Goal: Information Seeking & Learning: Learn about a topic

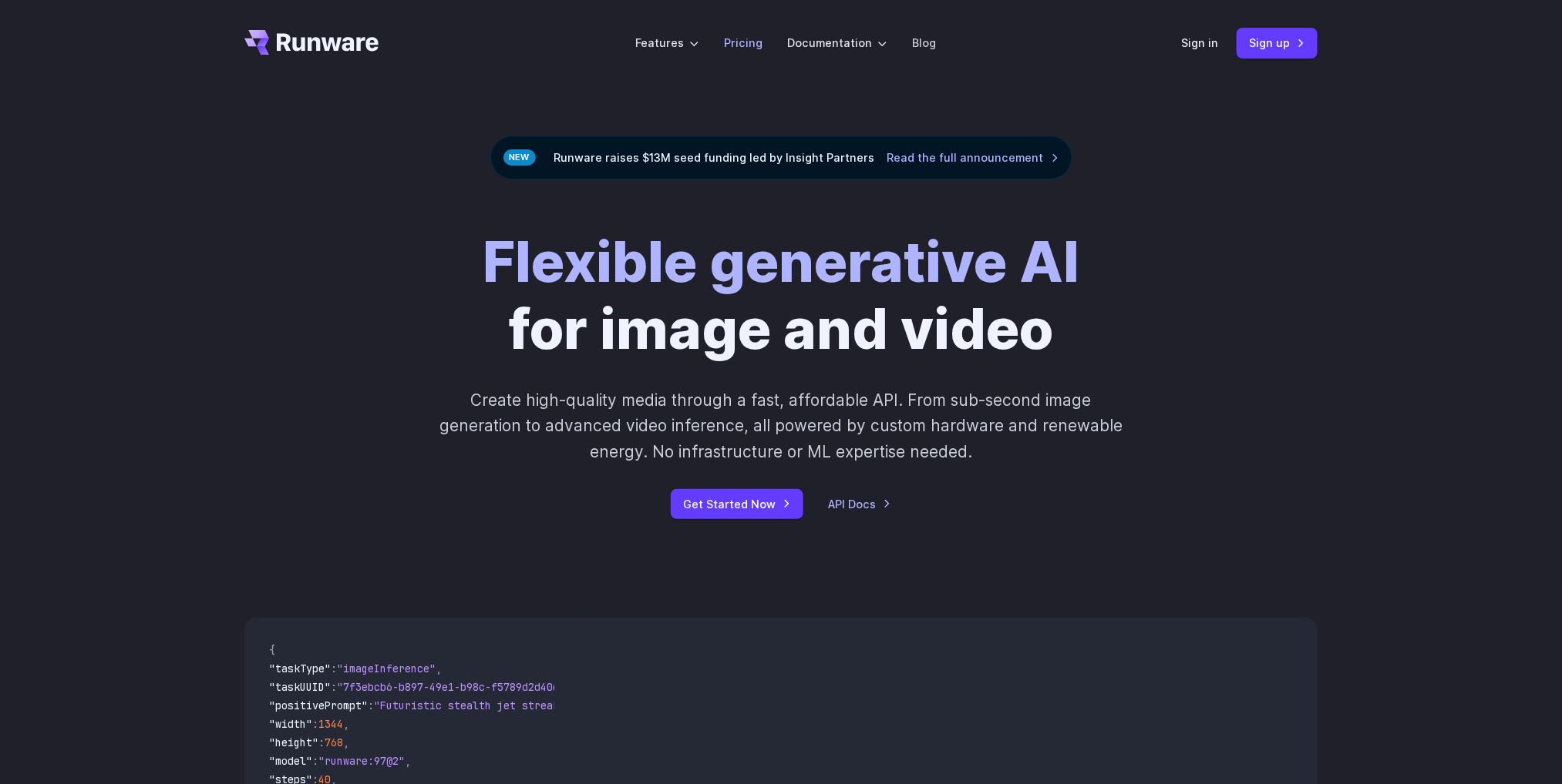
click at [743, 43] on link "Pricing" at bounding box center [743, 43] width 38 height 17
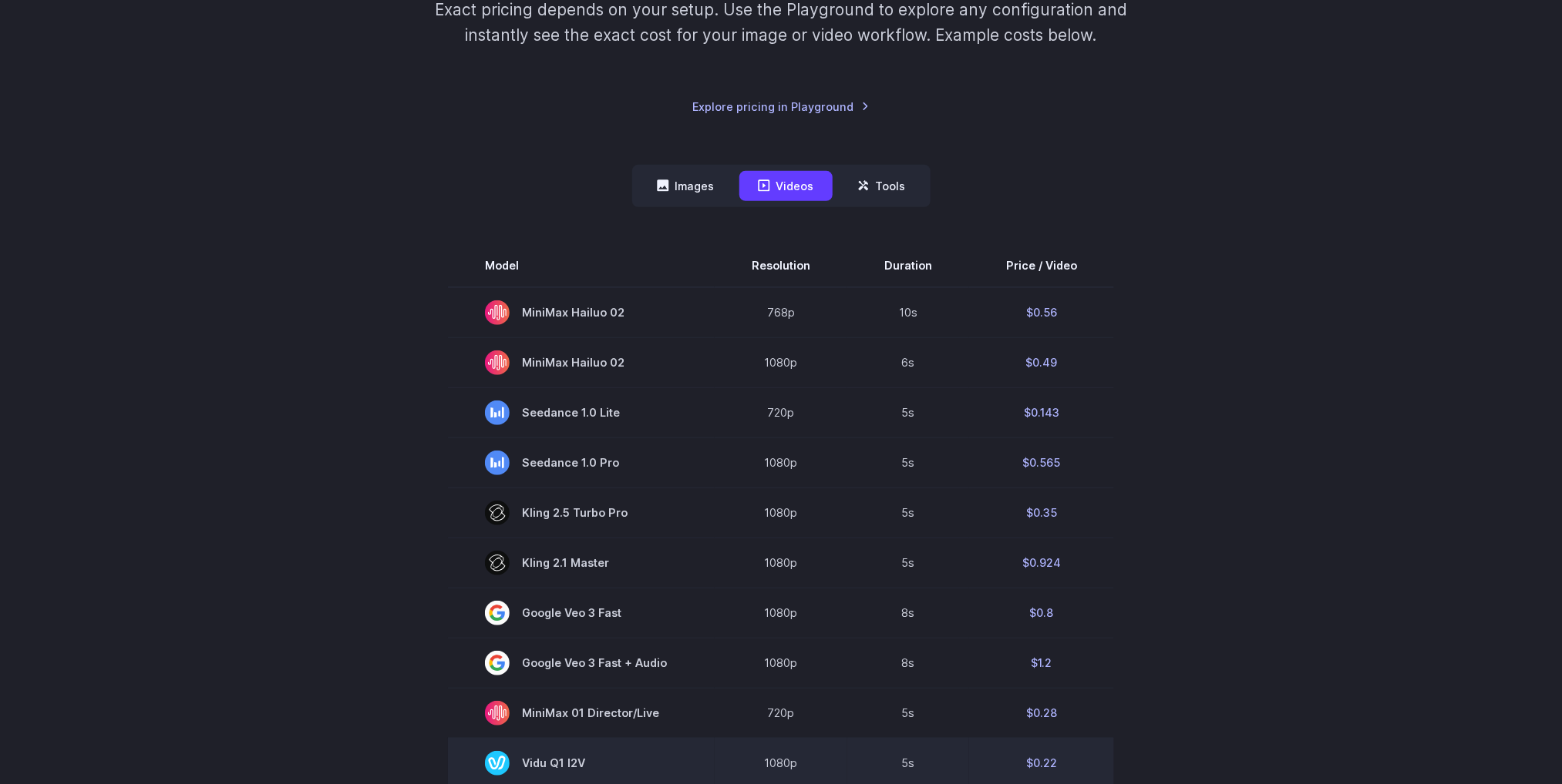
scroll to position [231, 0]
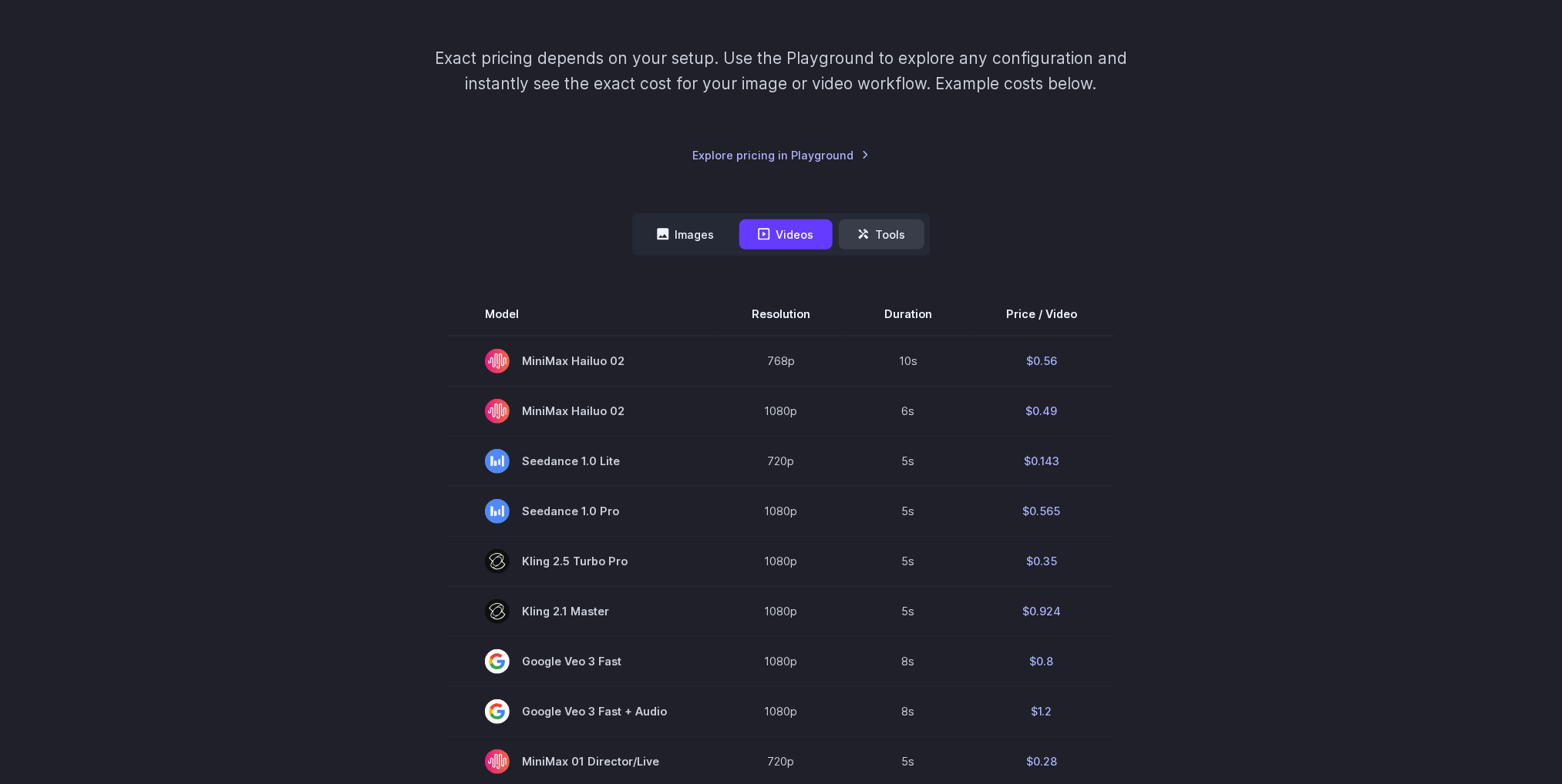
click at [880, 231] on button "Tools" at bounding box center [881, 235] width 86 height 30
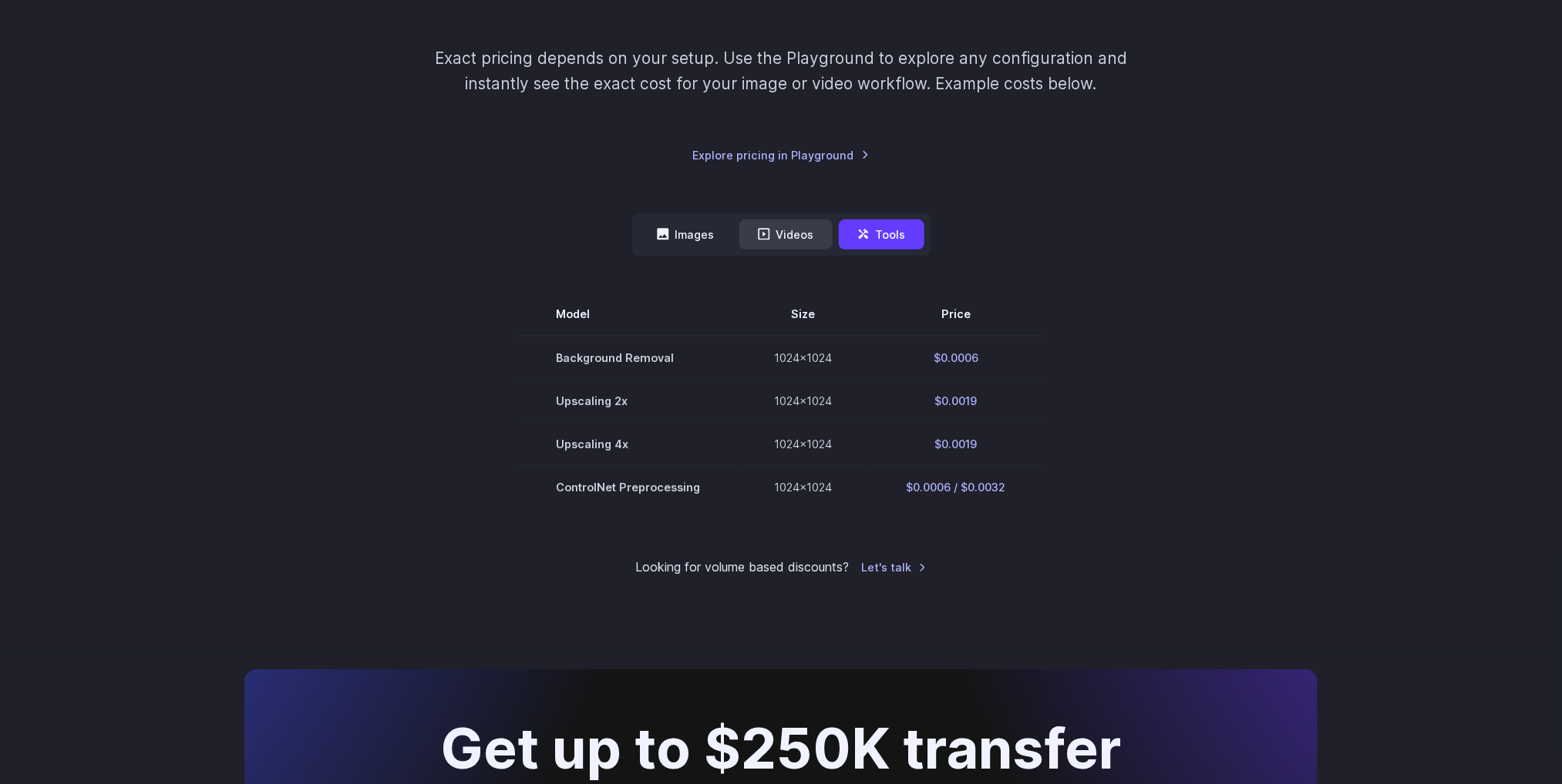
click at [794, 222] on button "Videos" at bounding box center [785, 235] width 93 height 30
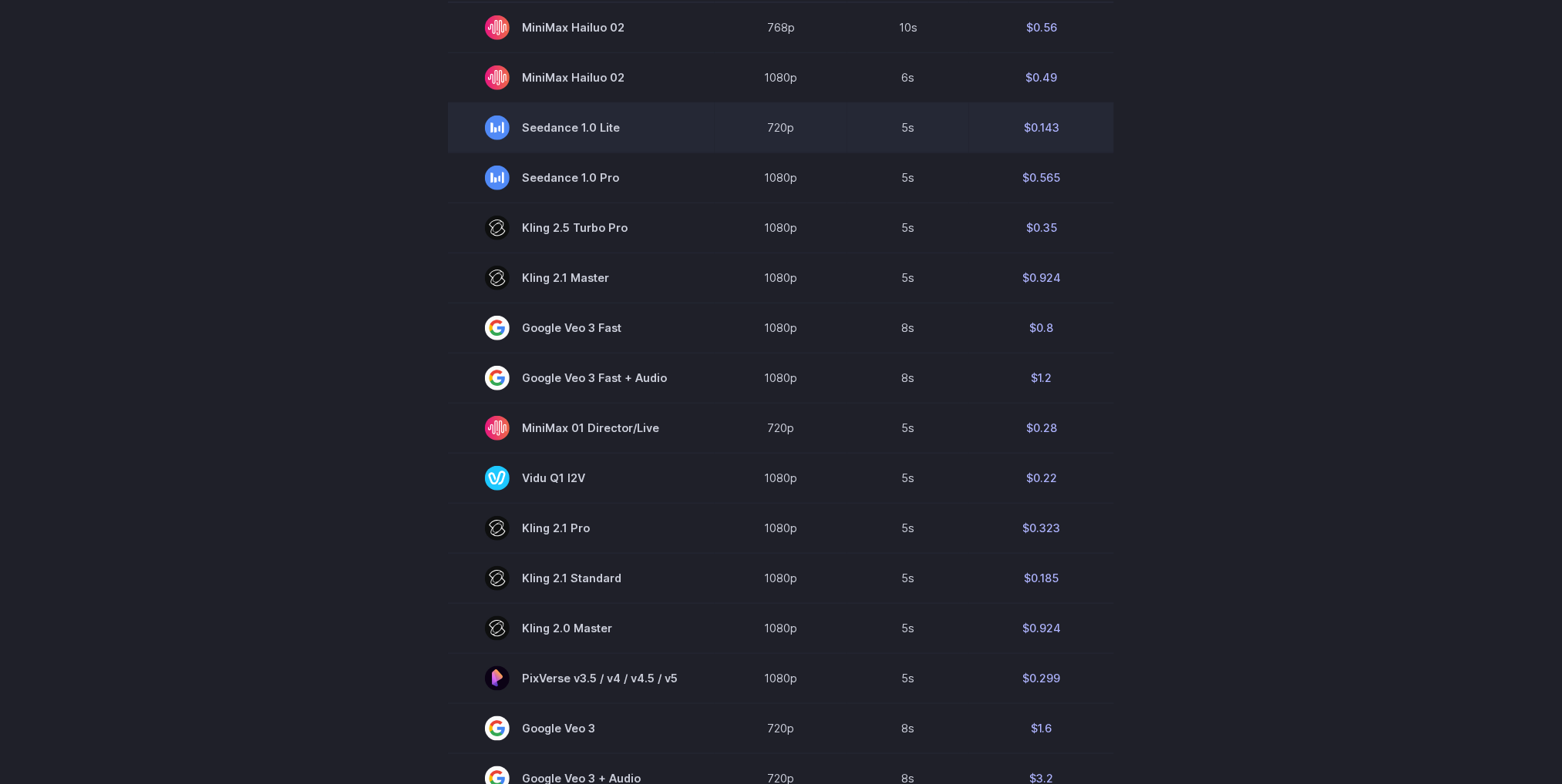
scroll to position [578, 0]
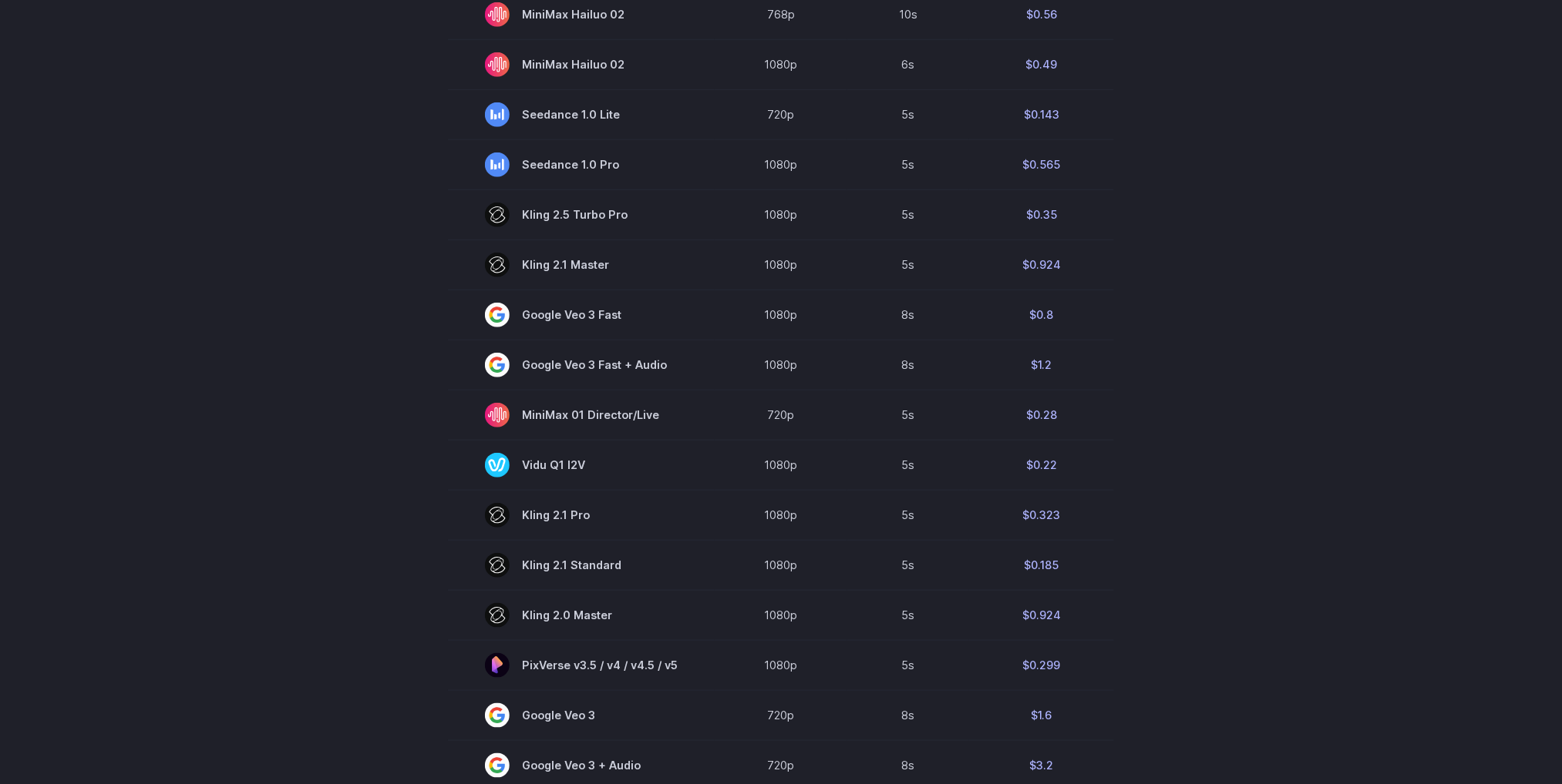
click at [1363, 395] on div "Pricing based on what you use Exact pricing depends on your setup. Use the Play…" at bounding box center [781, 345] width 1562 height 1674
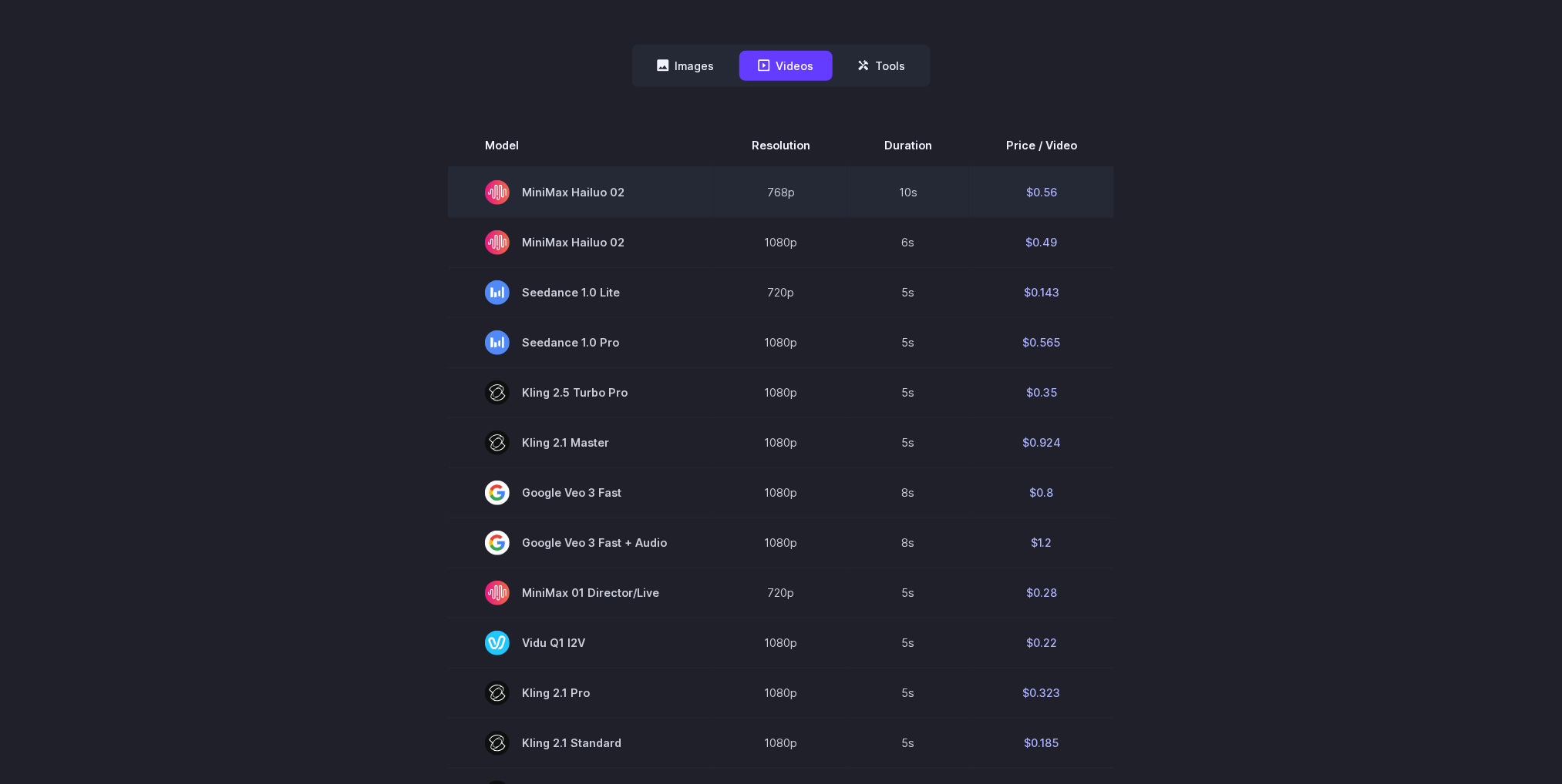
scroll to position [347, 0]
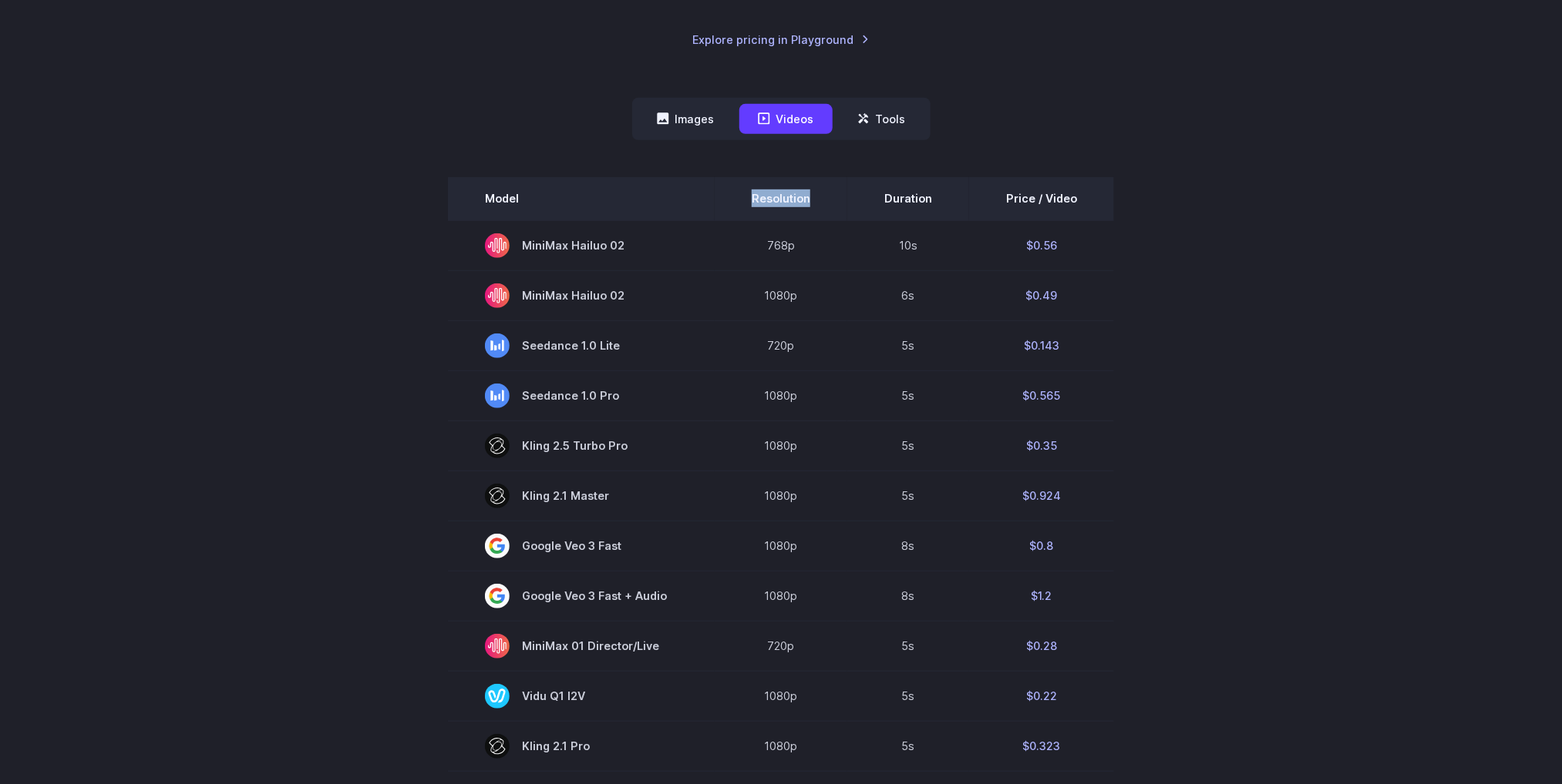
drag, startPoint x: 733, startPoint y: 201, endPoint x: 831, endPoint y: 213, distance: 98.7
click at [831, 213] on th "Resolution" at bounding box center [781, 198] width 133 height 43
click at [729, 194] on th "Resolution" at bounding box center [781, 198] width 133 height 43
drag, startPoint x: 744, startPoint y: 192, endPoint x: 835, endPoint y: 194, distance: 91.0
click at [835, 194] on th "Resolution" at bounding box center [781, 198] width 133 height 43
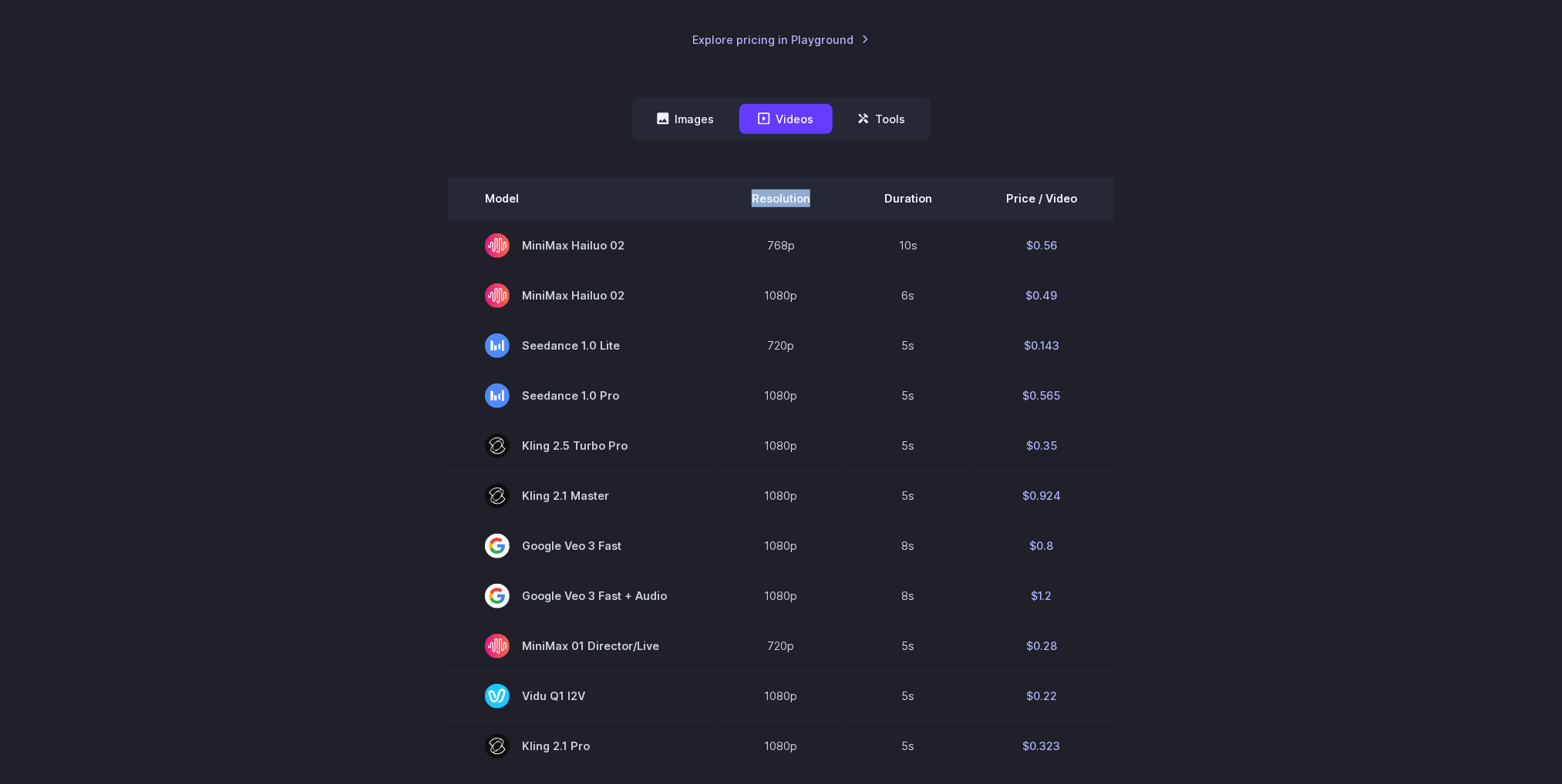
copy th "Resolution"
click at [826, 185] on th "Resolution" at bounding box center [781, 198] width 133 height 43
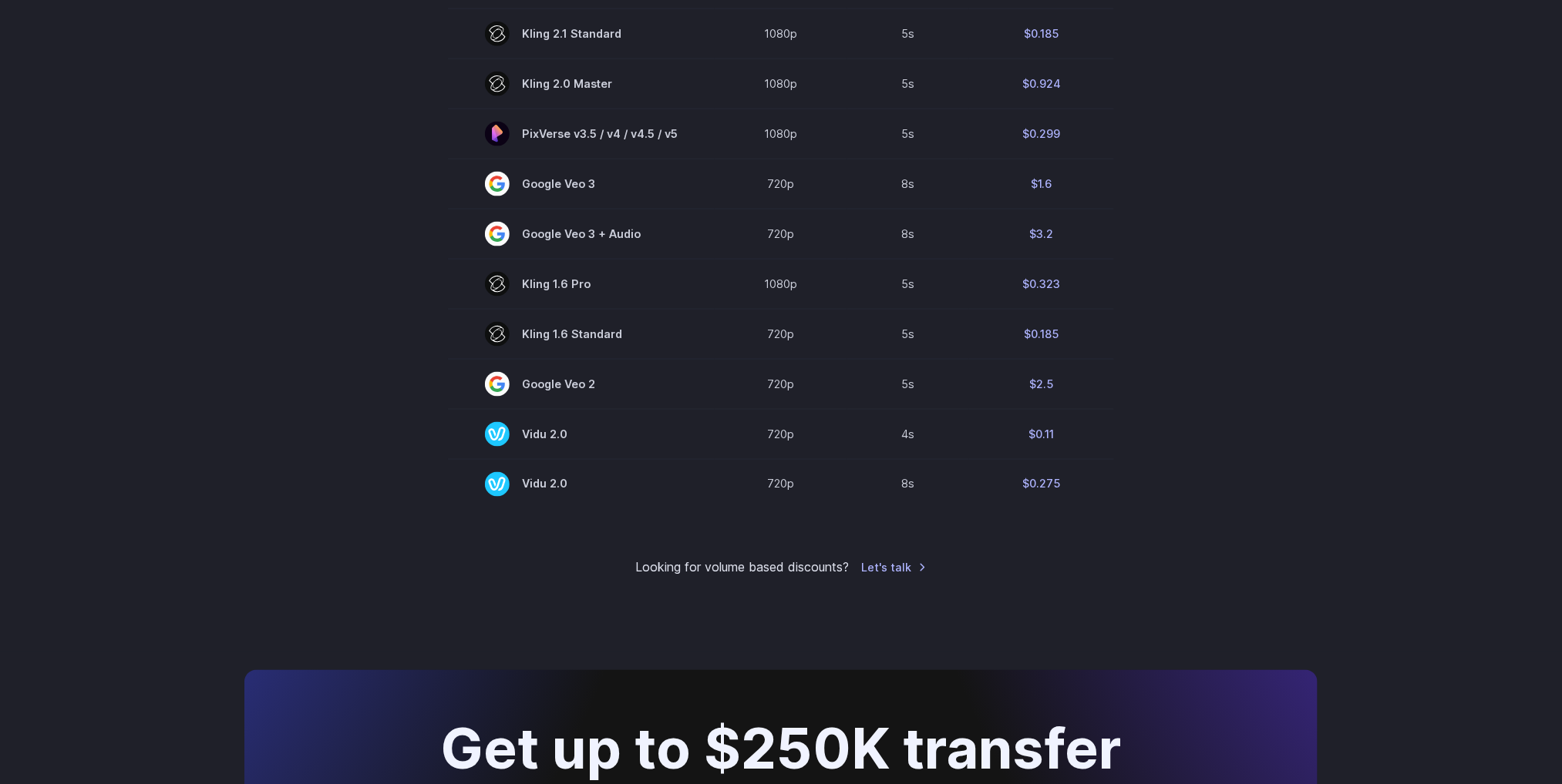
scroll to position [1040, 0]
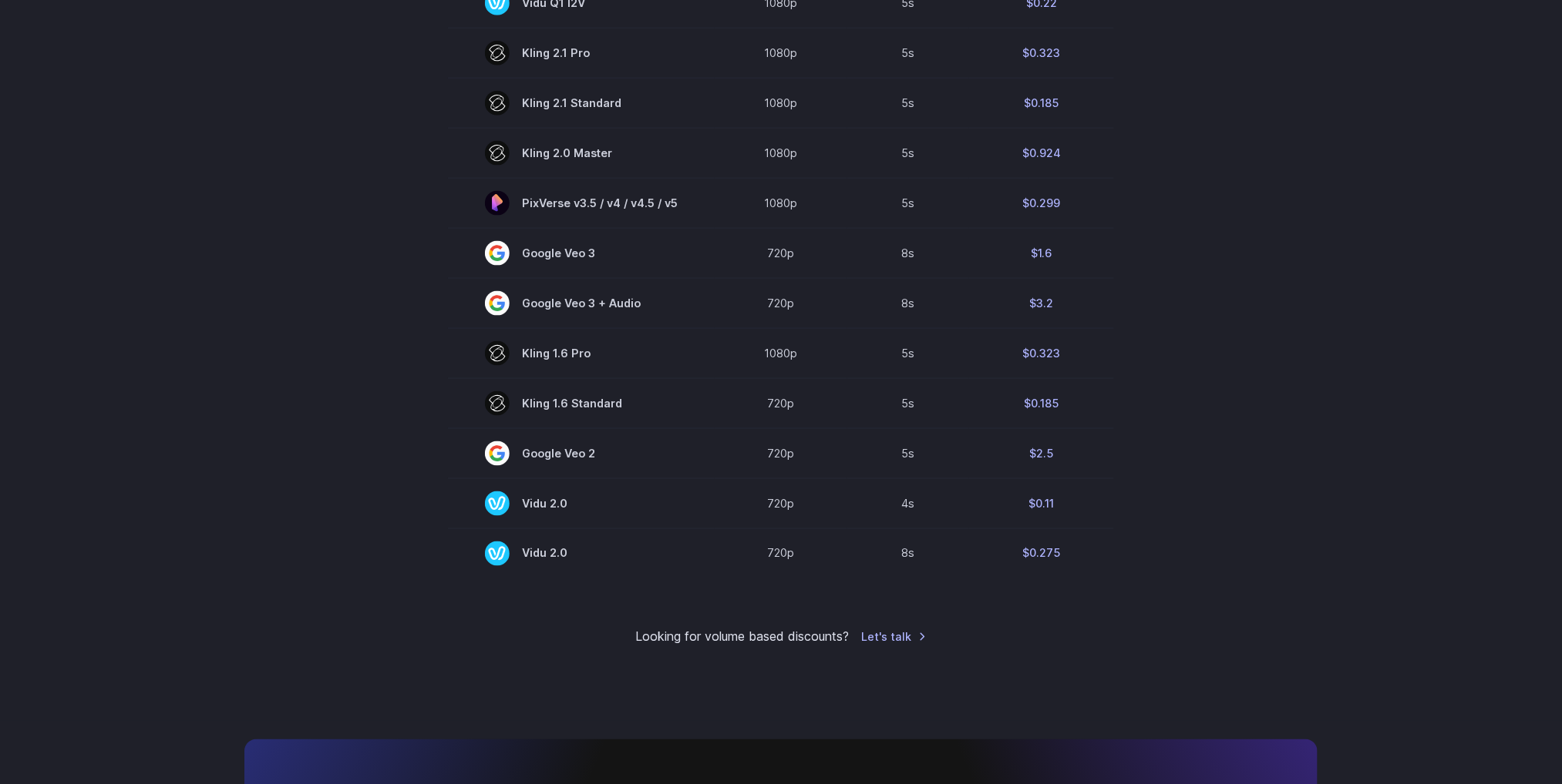
click at [1268, 229] on section "Model Resolution Duration Price / Video MiniMax Hailuo 02 768p 10s $0.56 MiniMa…" at bounding box center [781, 31] width 1073 height 1094
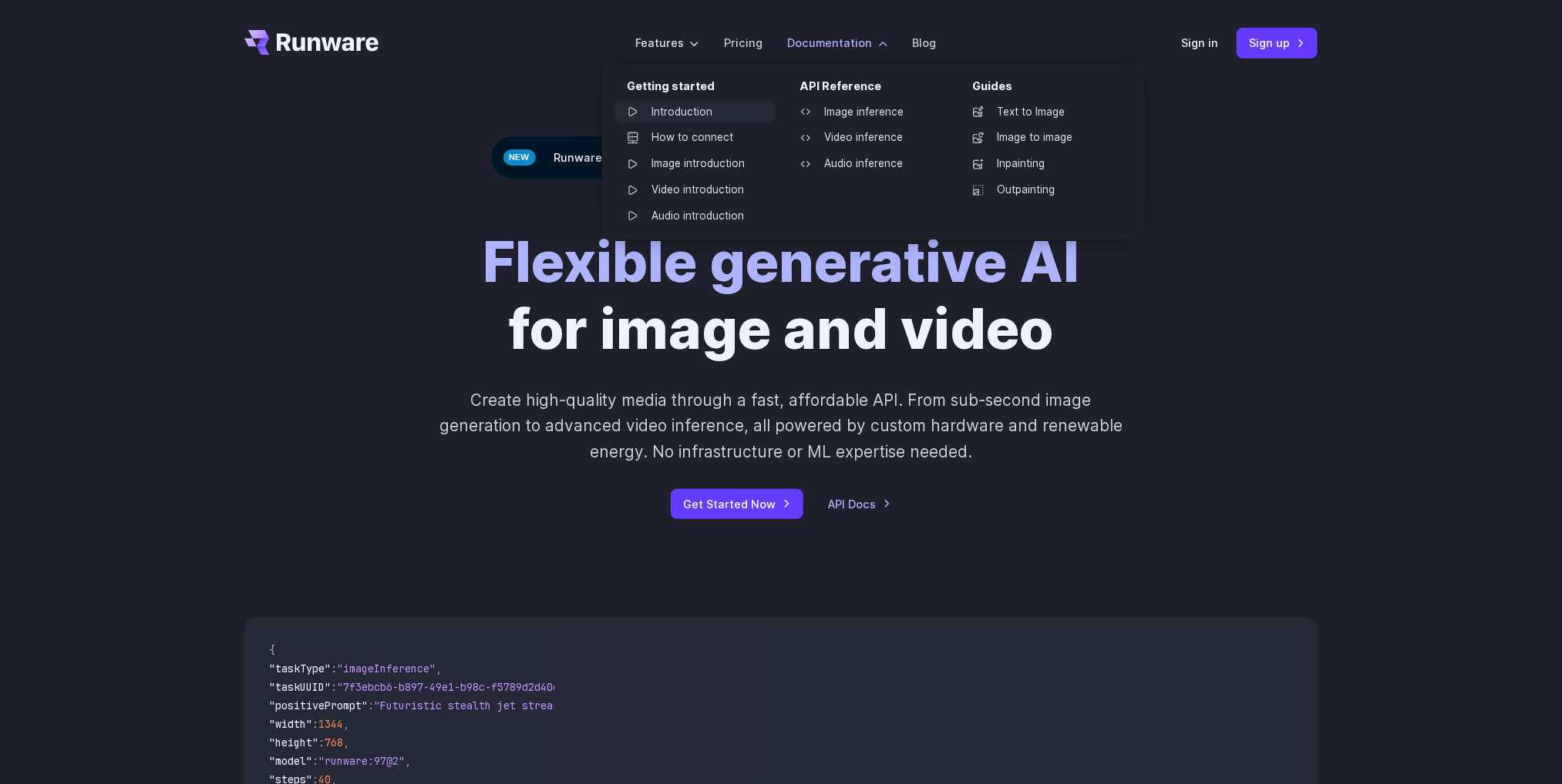
click at [689, 116] on link "Introduction" at bounding box center [695, 112] width 161 height 24
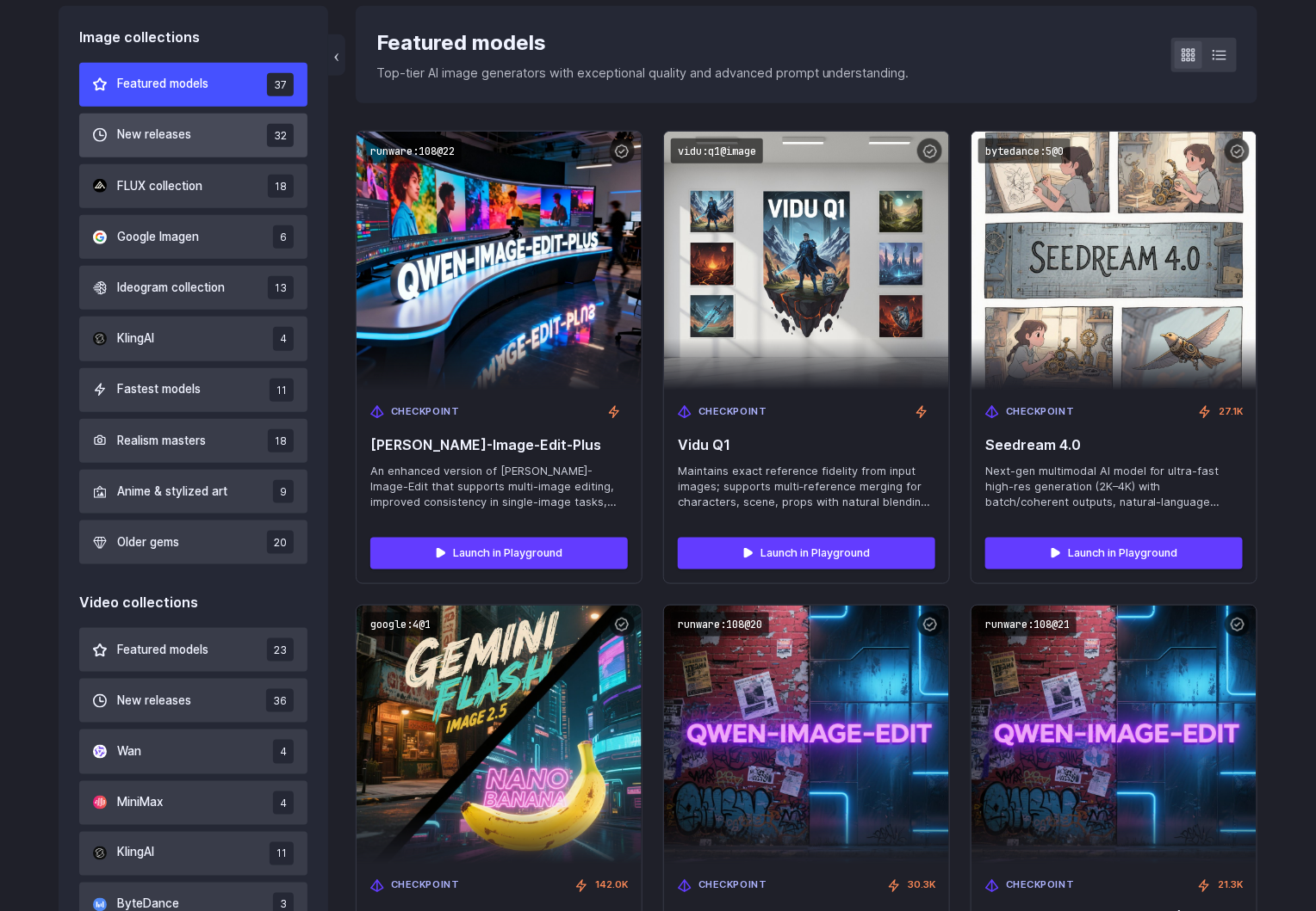
scroll to position [516, 0]
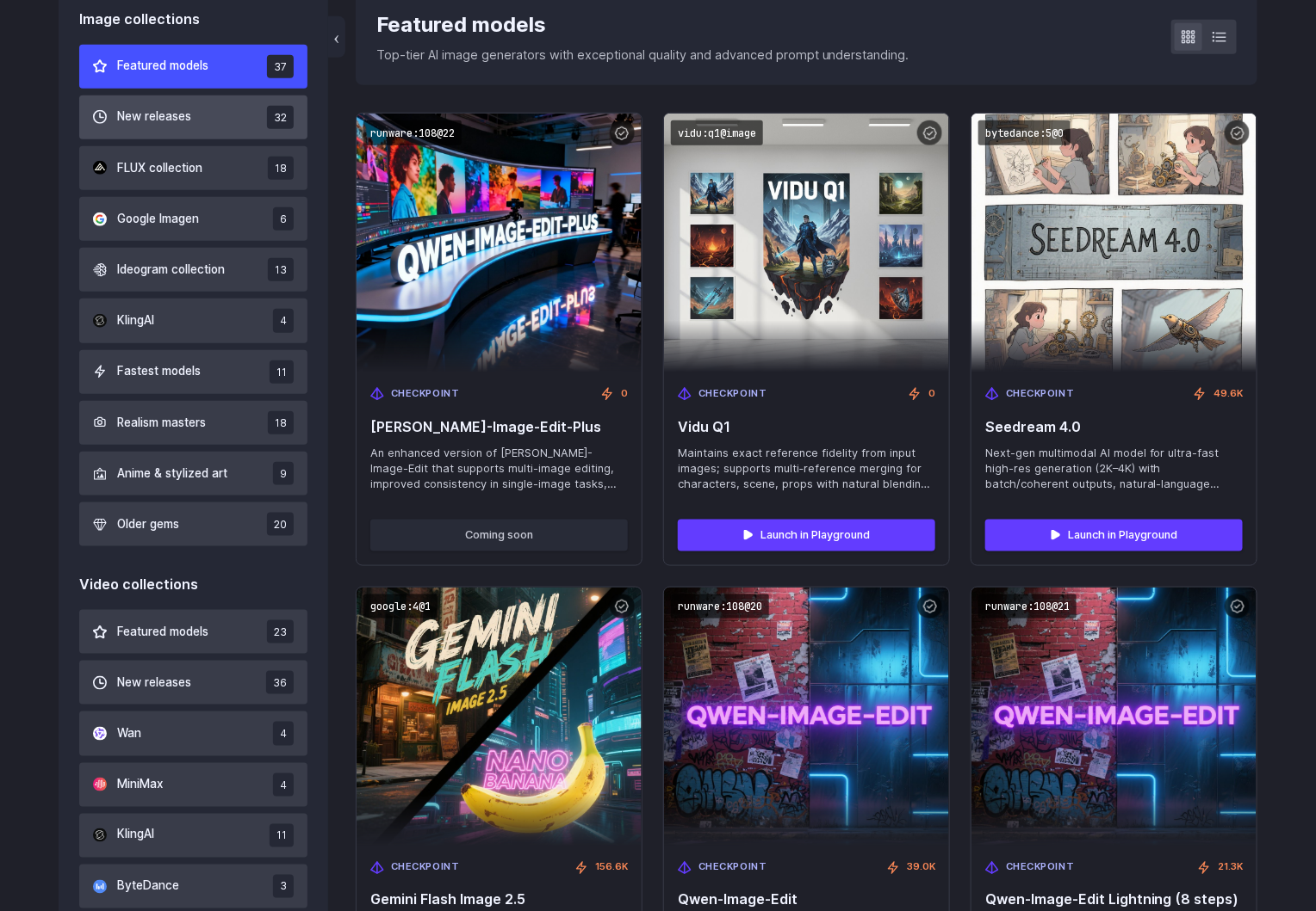
click at [217, 122] on button "New releases 32" at bounding box center [193, 117] width 228 height 44
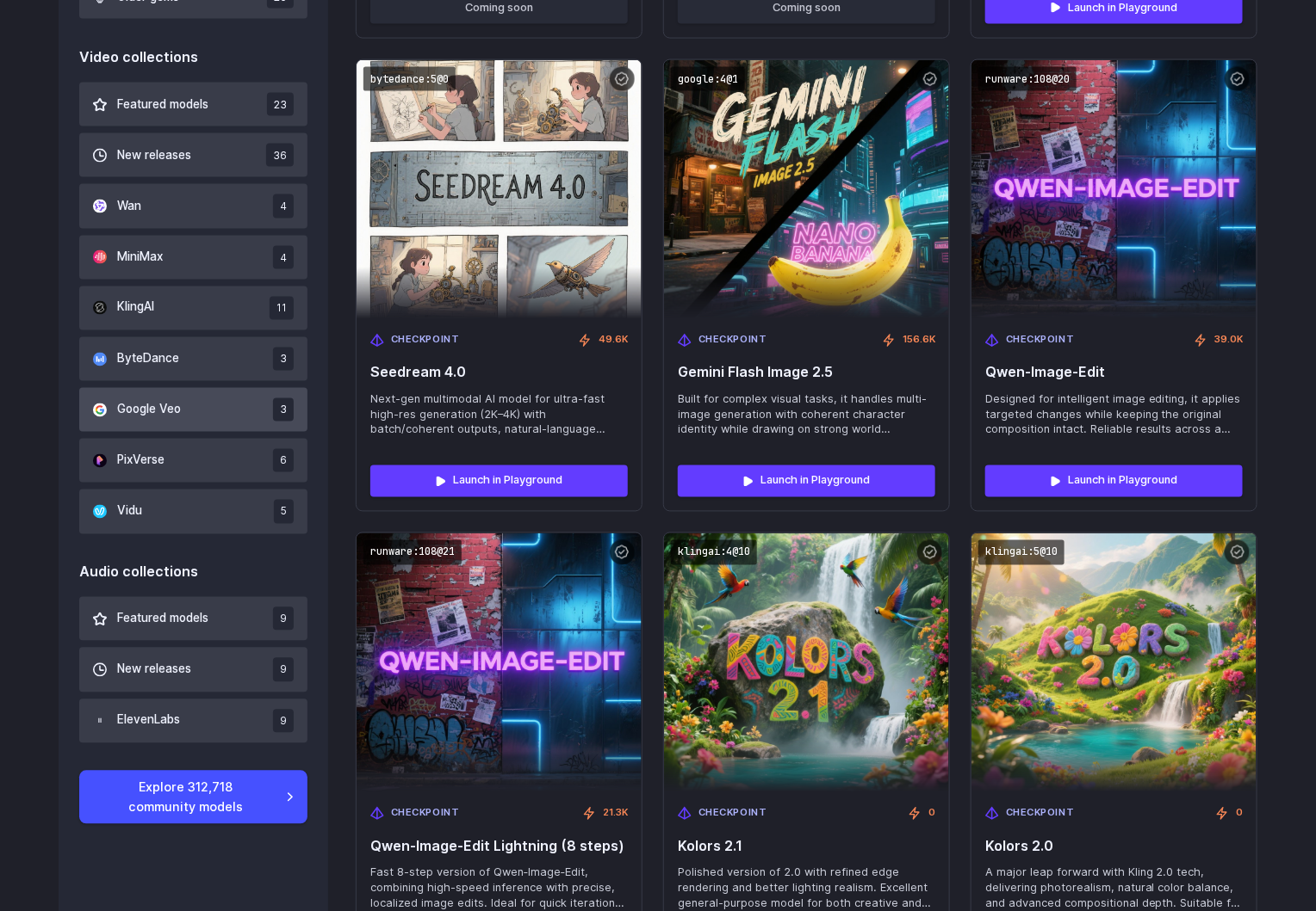
scroll to position [1041, 0]
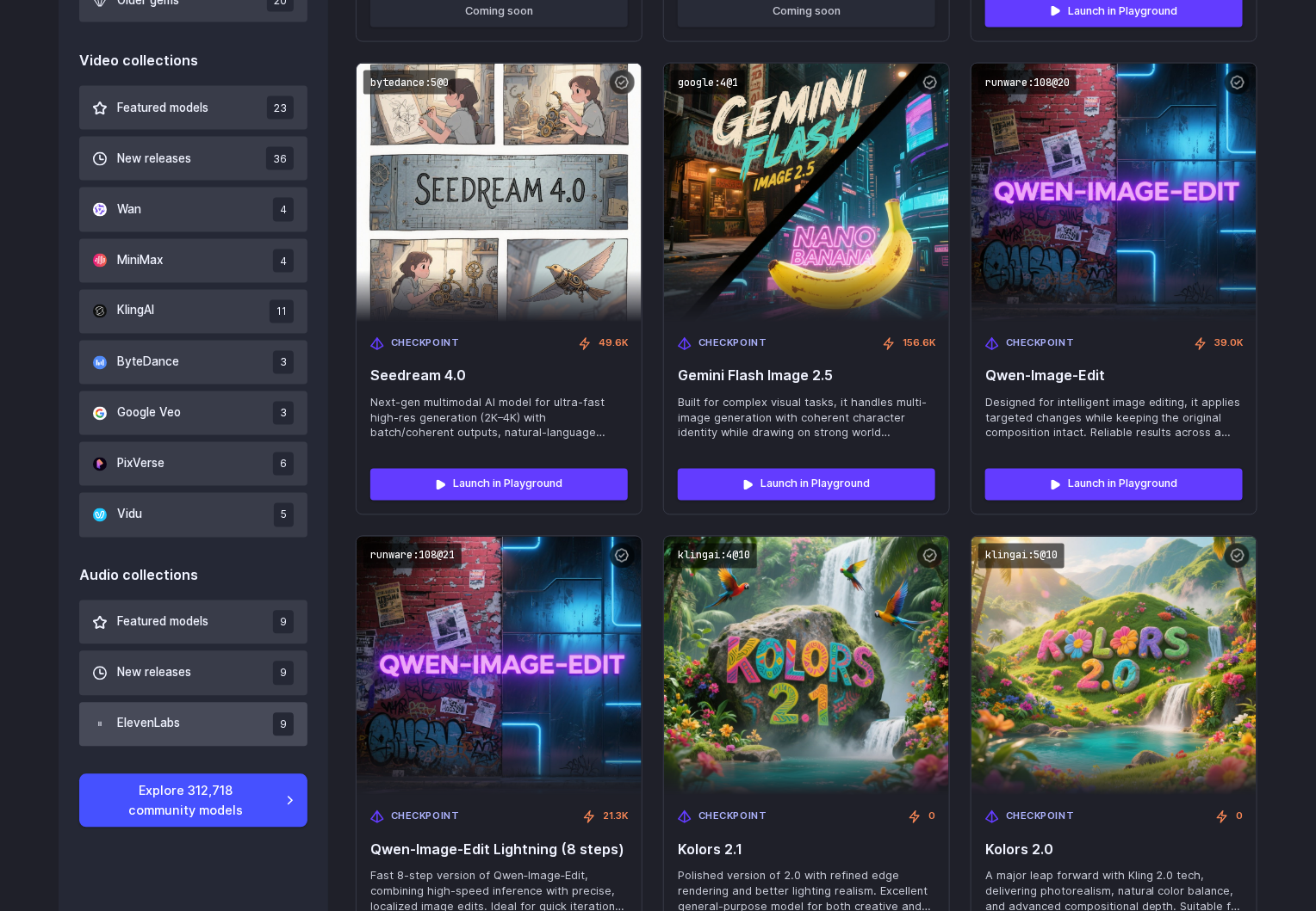
click at [236, 740] on button "ElevenLabs 9" at bounding box center [193, 725] width 228 height 44
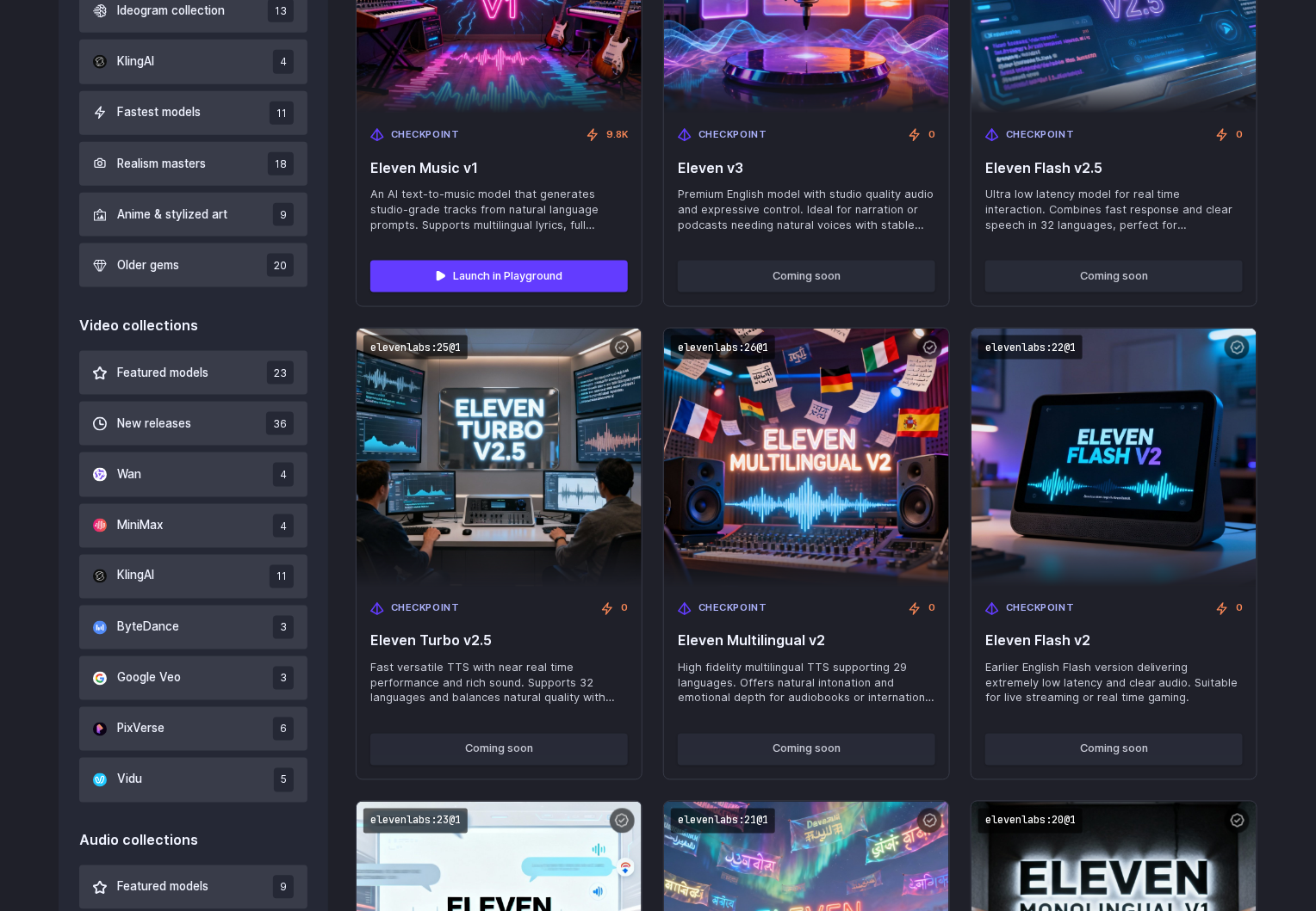
scroll to position [782, 0]
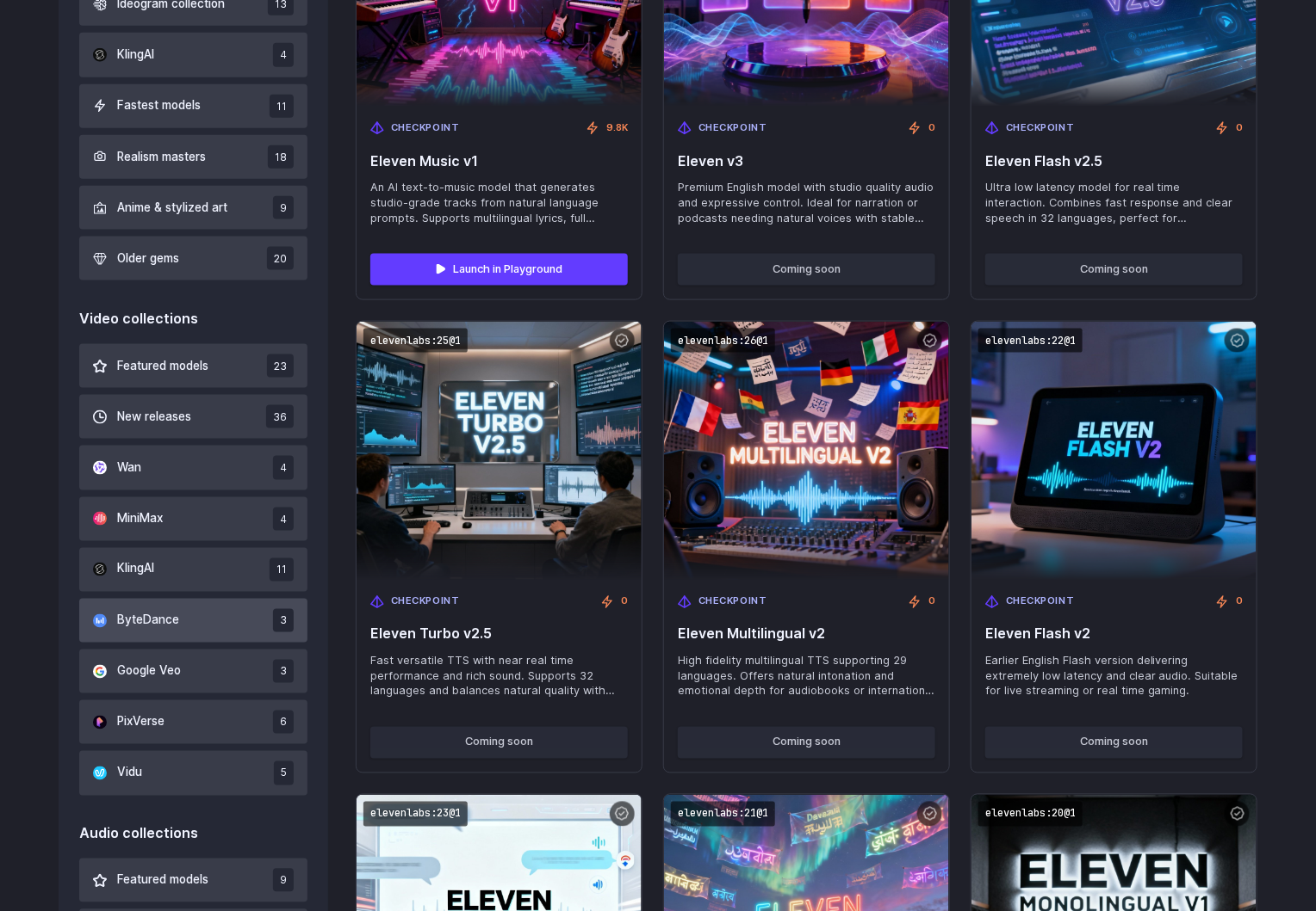
click at [217, 627] on button "ByteDance 3" at bounding box center [193, 621] width 228 height 44
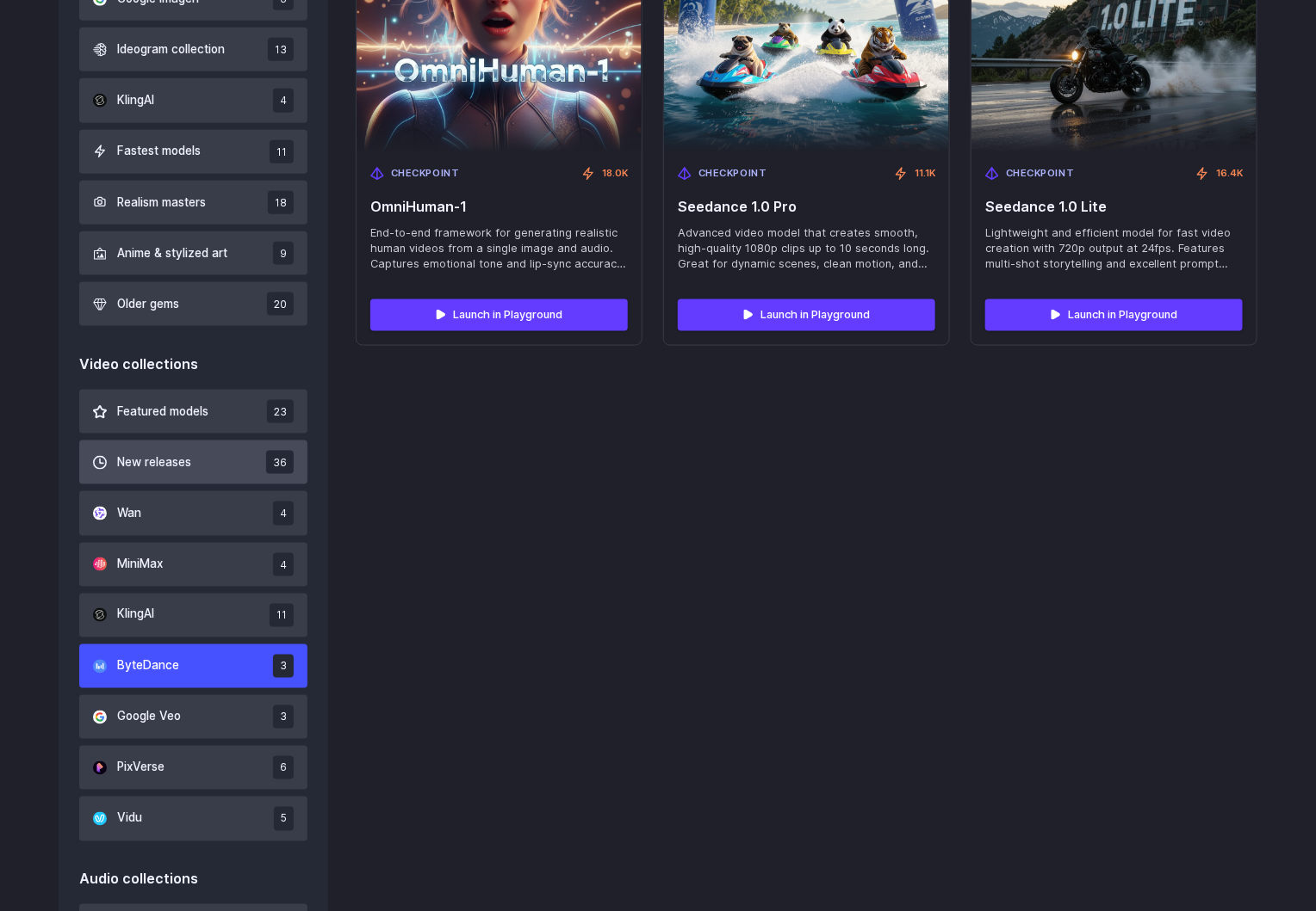
scroll to position [782, 0]
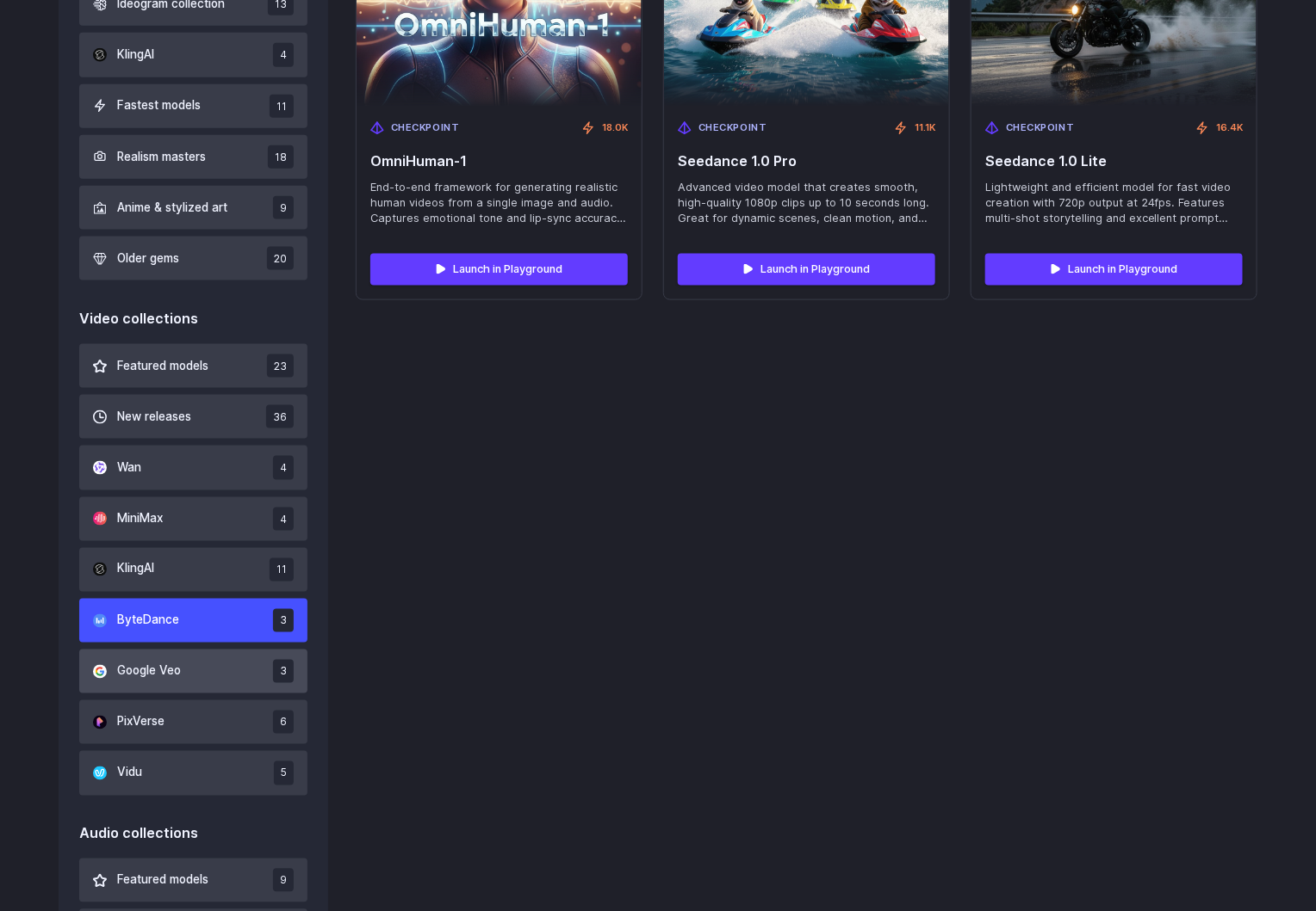
click at [186, 671] on button "Google Veo 3" at bounding box center [193, 671] width 228 height 44
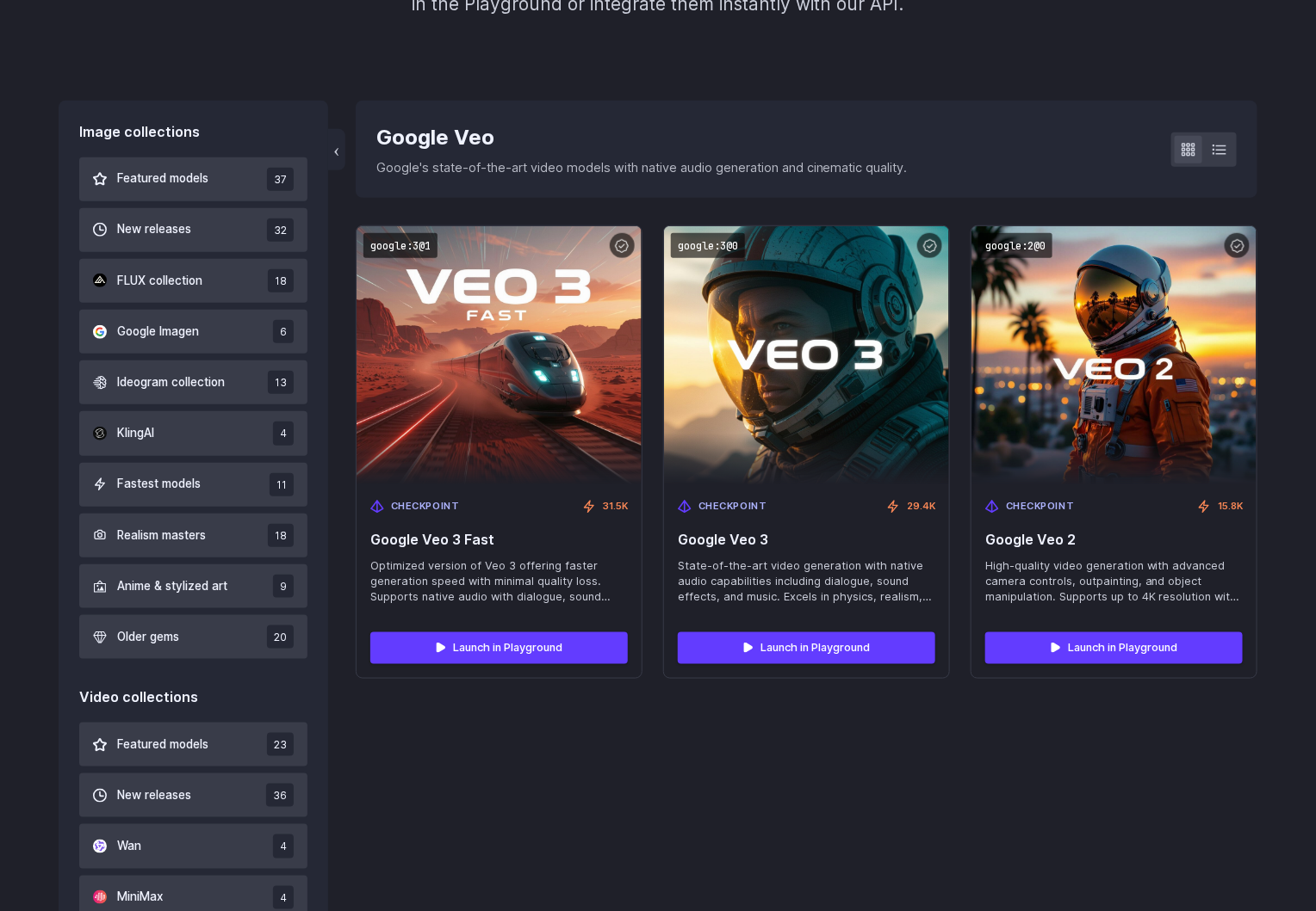
scroll to position [395, 0]
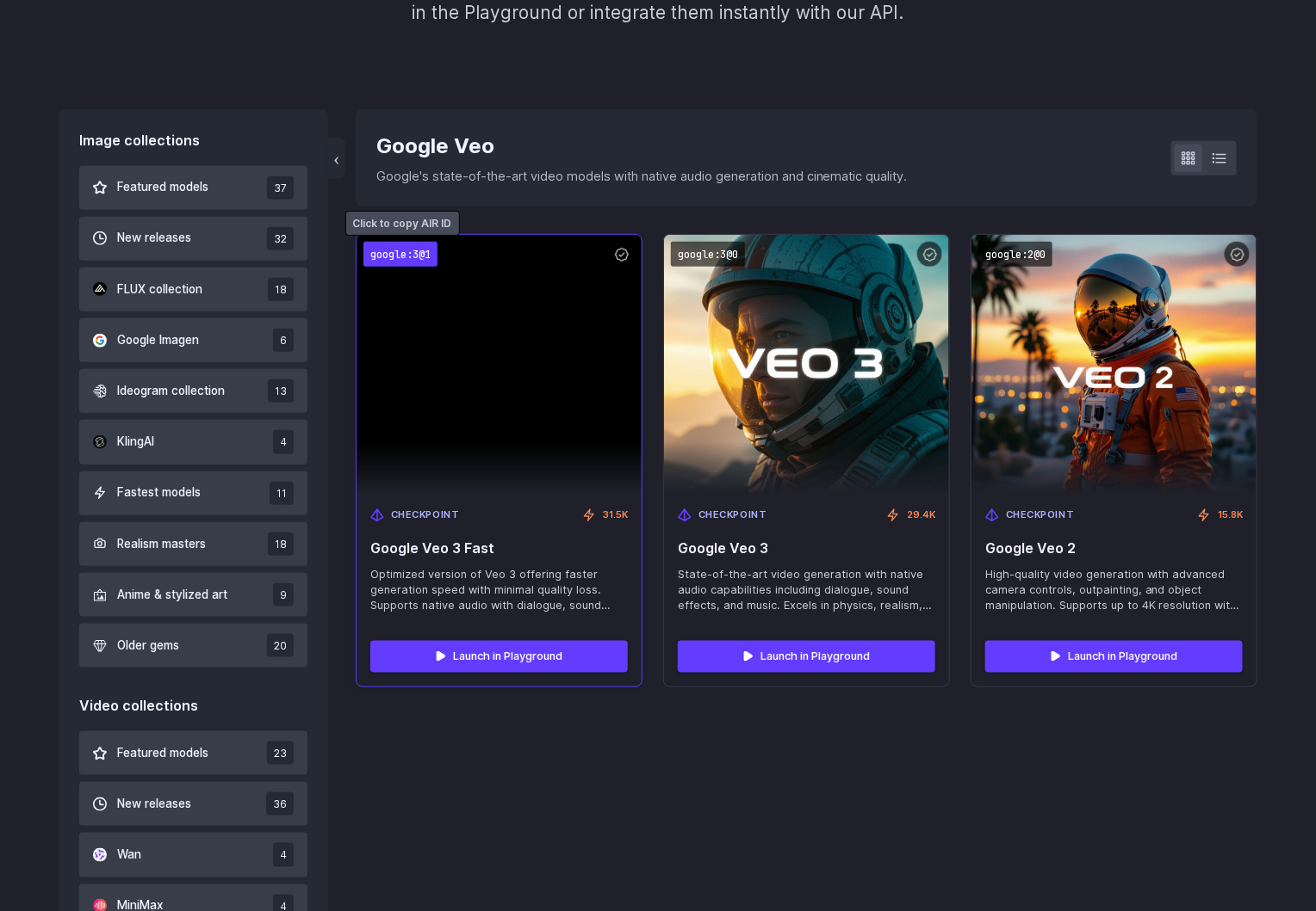
click at [413, 250] on code "google:3@1" at bounding box center [401, 254] width 74 height 25
drag, startPoint x: 513, startPoint y: 546, endPoint x: 363, endPoint y: 546, distance: 150.0
click at [365, 546] on div "Checkpoint 31.5K Google Veo 3 Fast Optimized version of Veo 3 offering faster g…" at bounding box center [499, 560] width 285 height 133
copy span "Google Veo 3 Fast"
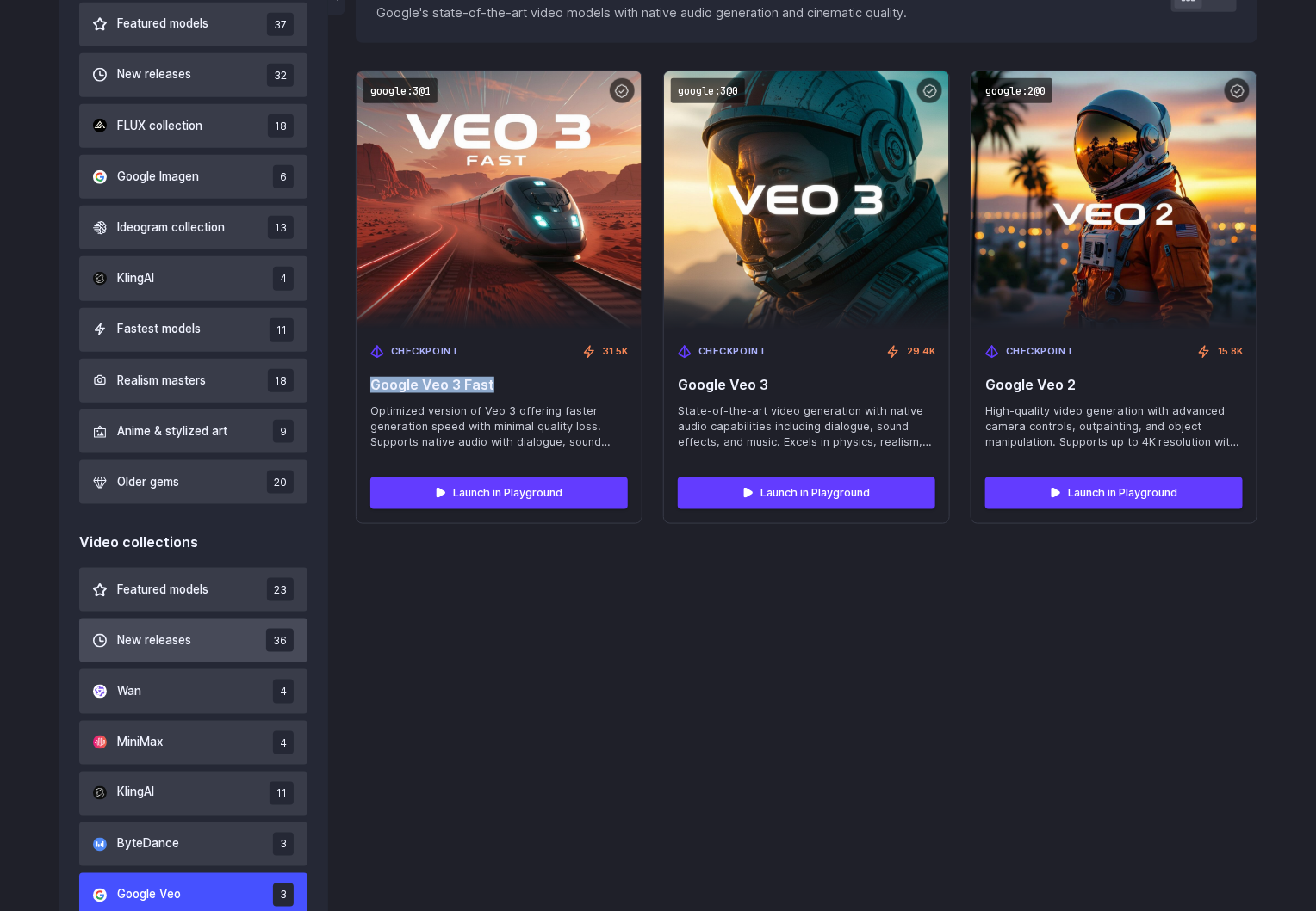
scroll to position [911, 0]
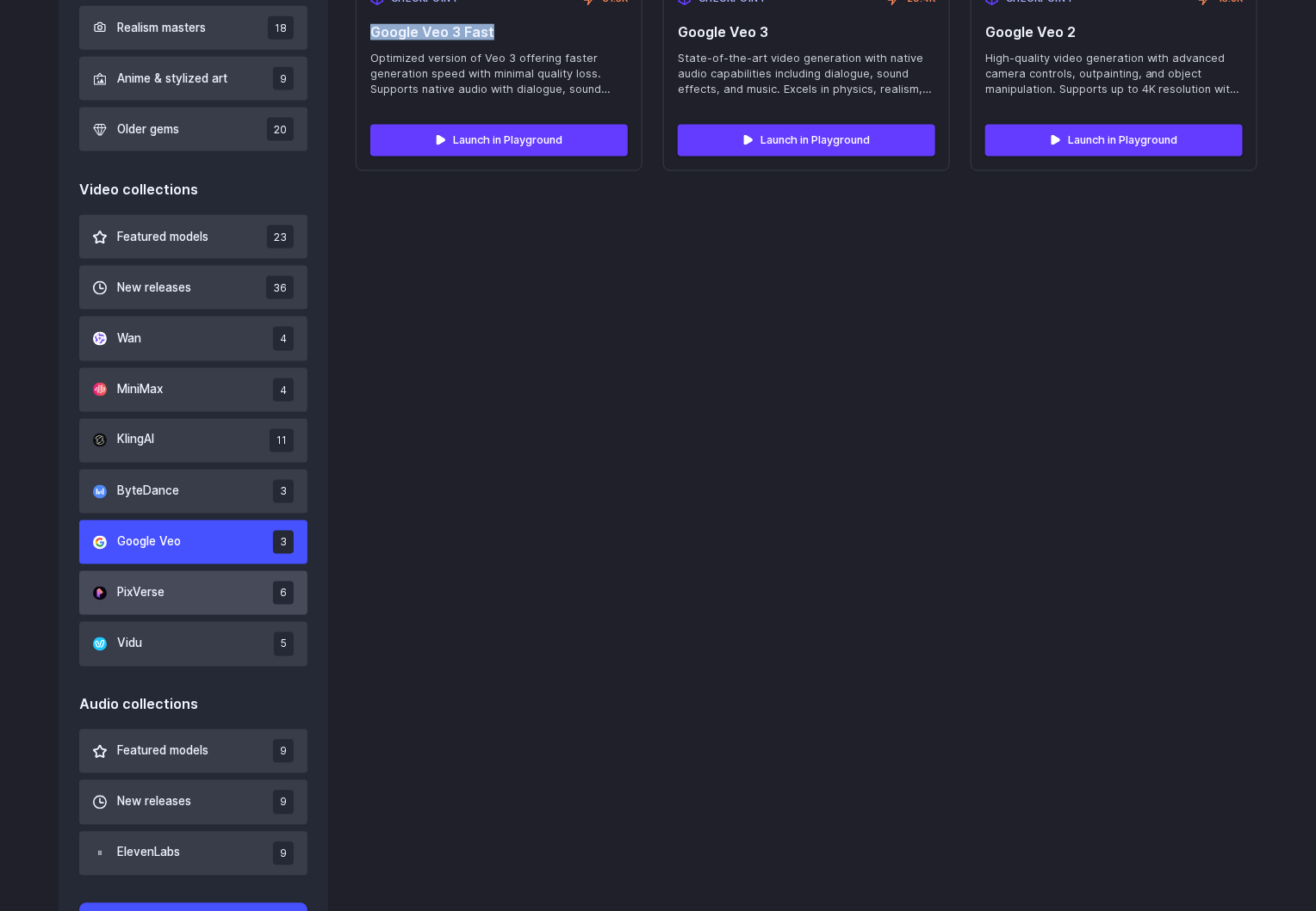
click at [168, 594] on button "PixVerse 6" at bounding box center [193, 593] width 228 height 44
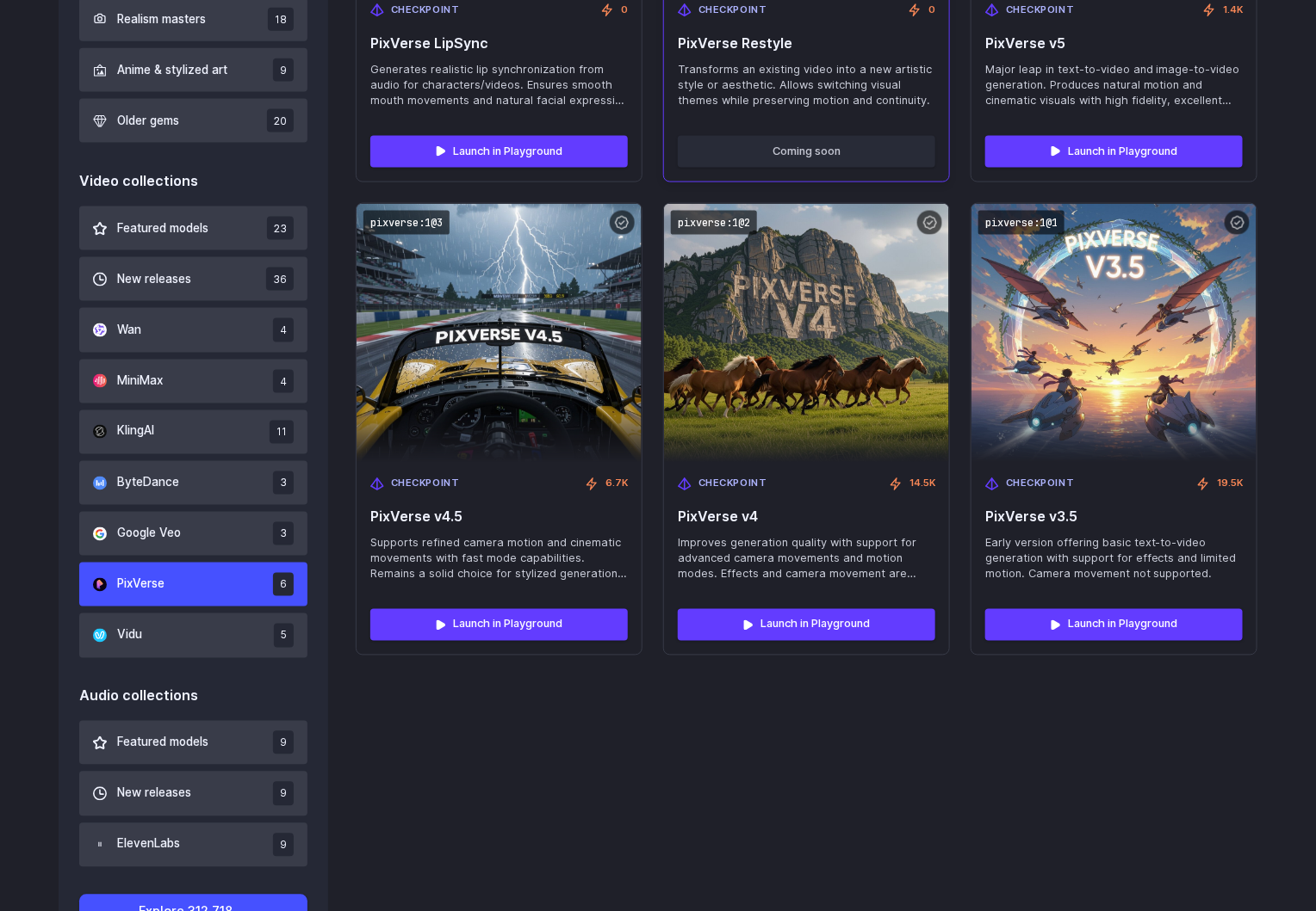
scroll to position [911, 0]
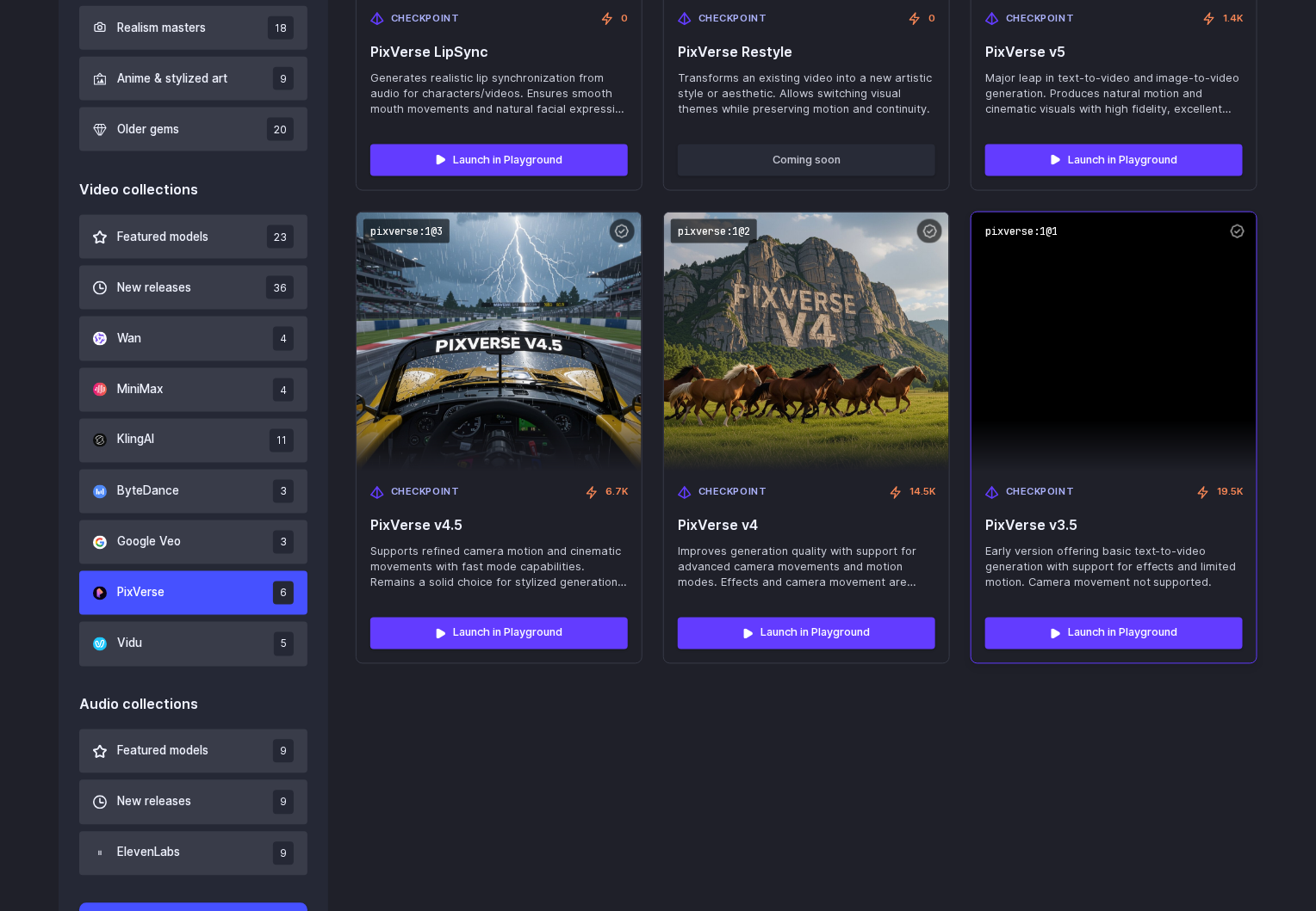
click at [1099, 516] on div "Checkpoint 19.5K PixVerse v3.5 Early version offering basic text-to-video gener…" at bounding box center [1113, 538] width 285 height 133
click at [1030, 225] on code "pixverse:1@1" at bounding box center [1021, 232] width 86 height 25
drag, startPoint x: 1080, startPoint y: 521, endPoint x: 980, endPoint y: 521, distance: 100.0
click at [980, 521] on div "Checkpoint 19.5K PixVerse v3.5 Early version offering basic text-to-video gener…" at bounding box center [1113, 538] width 285 height 133
copy span "PixVerse v3.5"
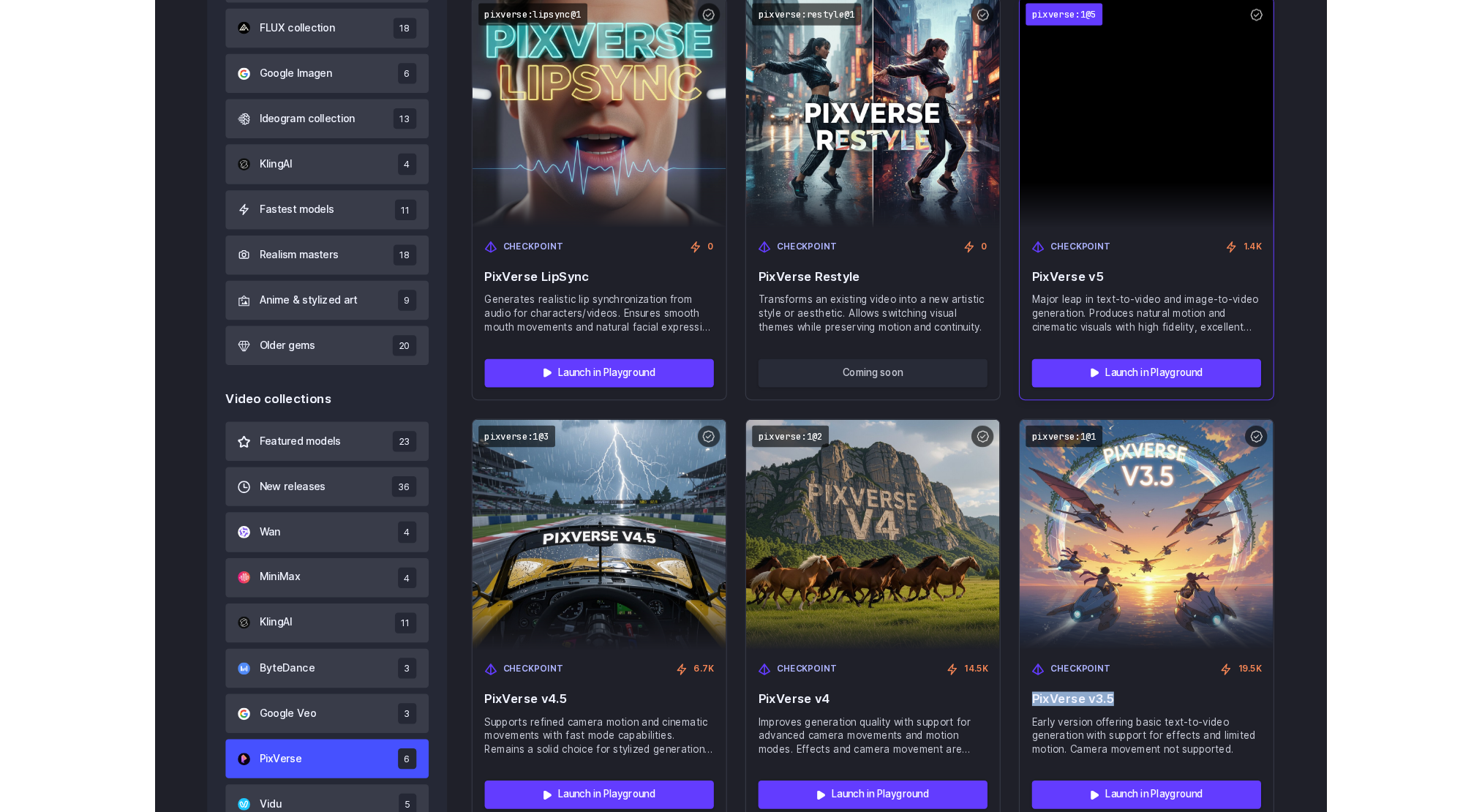
scroll to position [573, 0]
